Goal: Information Seeking & Learning: Learn about a topic

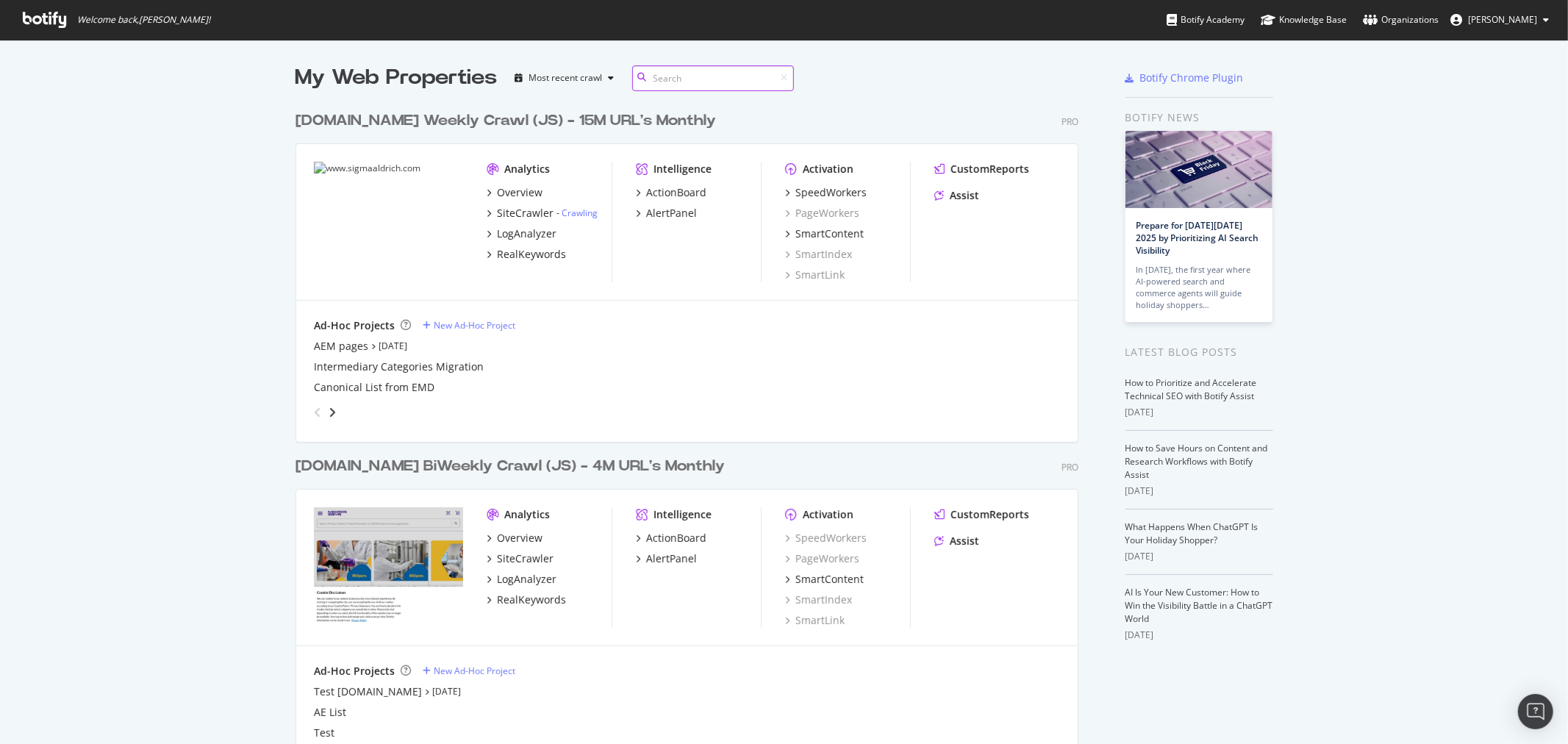
scroll to position [909, 782]
click at [838, 194] on div "SpeedWorkers" at bounding box center [831, 193] width 72 height 15
